Goal: Task Accomplishment & Management: Manage account settings

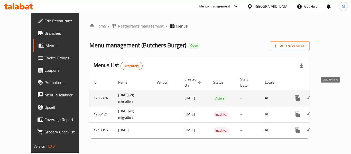
click at [332, 95] on icon "enhanced table" at bounding box center [335, 98] width 6 height 6
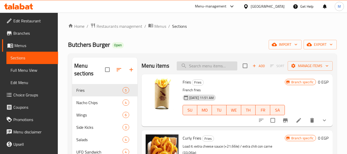
click at [205, 70] on input "search" at bounding box center [207, 65] width 61 height 9
paste input "Burger Offer"
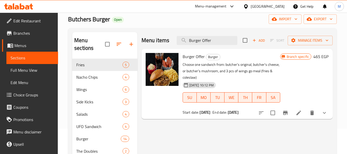
scroll to position [26, 0]
type input "Burger Offer"
click at [237, 81] on div "[DATE] 10:12 PM SU MO TU WE TH FR SA" at bounding box center [232, 94] width 102 height 28
click at [300, 112] on icon at bounding box center [299, 112] width 5 height 5
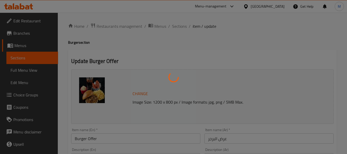
type input "اختيارك من البرجر."
type input "1"
type input "اختيارك من الصوص للاجنحة :"
type input "1"
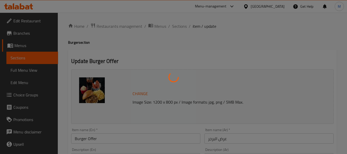
type input "1"
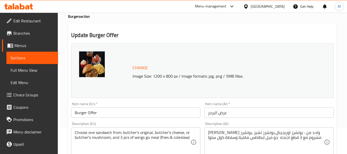
scroll to position [26, 0]
click at [97, 69] on img at bounding box center [92, 65] width 26 height 26
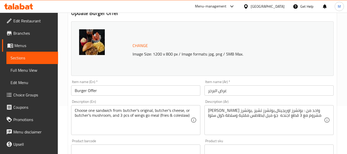
scroll to position [44, 0]
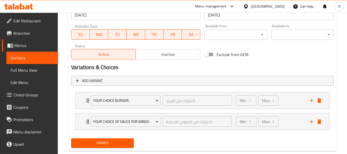
scroll to position [246, 0]
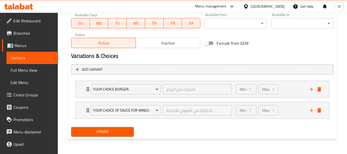
type textarea "[PERSON_NAME] واحد من: بوتشرز اوريجينال,بوتشرز تشيز ,بوتشرز مشروم مع 3 قطع اجنح…"
click at [125, 131] on span "Update" at bounding box center [102, 132] width 54 height 6
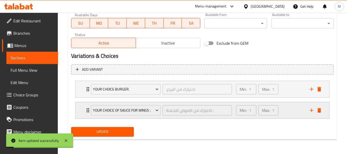
click at [79, 111] on div "Your Choice of Sauce for Wings : اختيارك من الصوص للاجنحة : ​ Min: 1 ​ Max: 1 ​" at bounding box center [203, 110] width 254 height 16
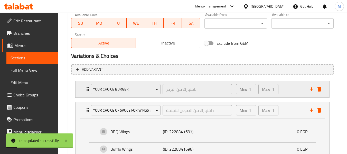
click at [81, 92] on div "Your Choice Burger. اختيارك من البرجر. ​ Min: 1 ​ Max: 1 ​" at bounding box center [203, 89] width 254 height 16
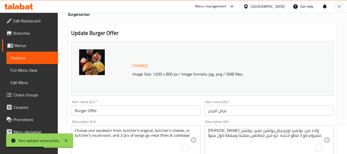
scroll to position [0, 0]
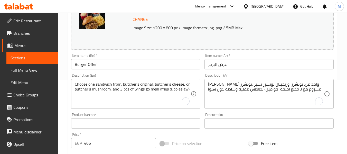
scroll to position [77, 0]
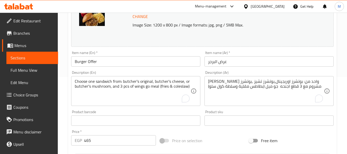
click at [203, 89] on div "Description (Ar) [PERSON_NAME] واحد من: بوتشرز اوريجينال,بوتشرز تشيز ,بوتشرز مش…" at bounding box center [269, 88] width 133 height 39
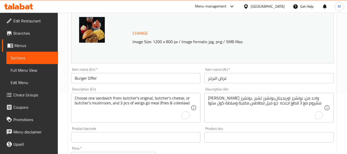
scroll to position [51, 0]
